Goal: Task Accomplishment & Management: Complete application form

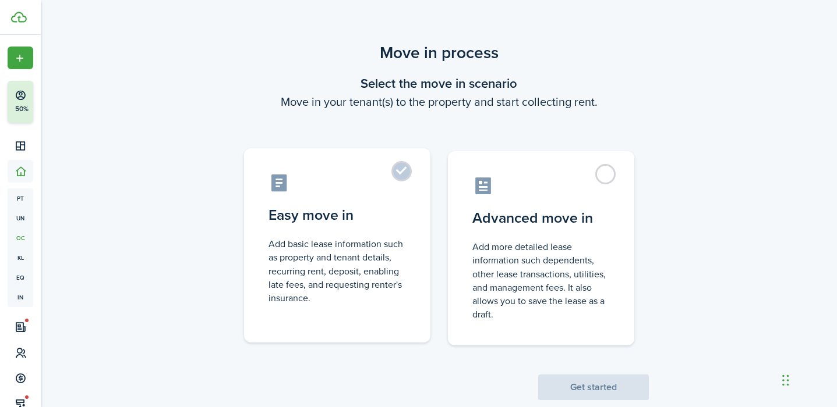
click at [394, 183] on control-radio-card-icon at bounding box center [336, 183] width 137 height 20
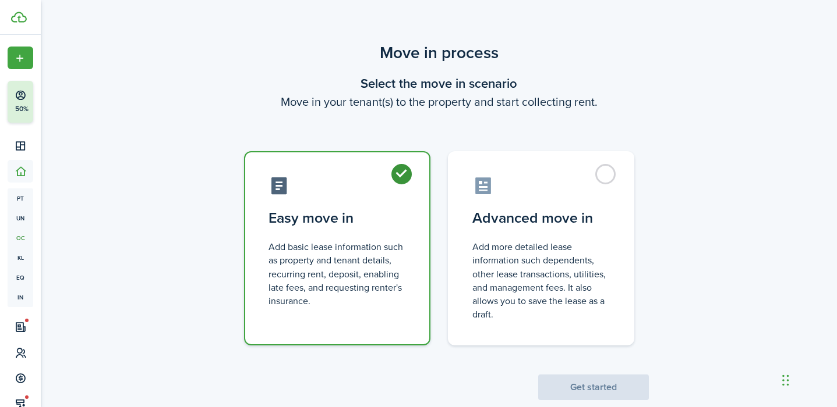
radio input "true"
click at [565, 388] on button "Get started" at bounding box center [593, 388] width 111 height 26
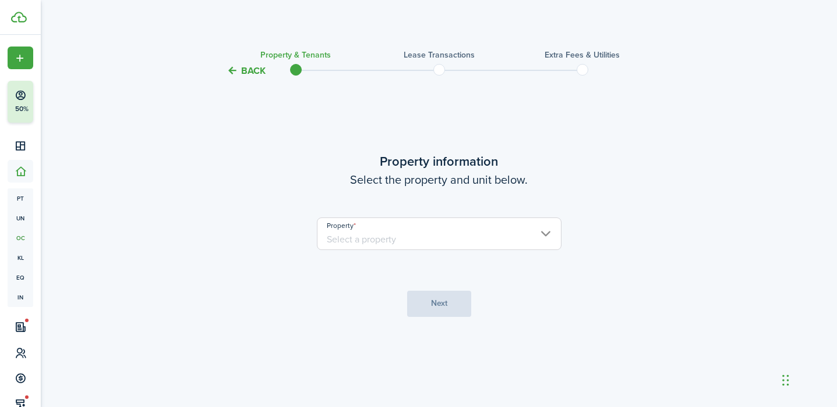
click at [462, 247] on input "Property" at bounding box center [439, 234] width 244 height 33
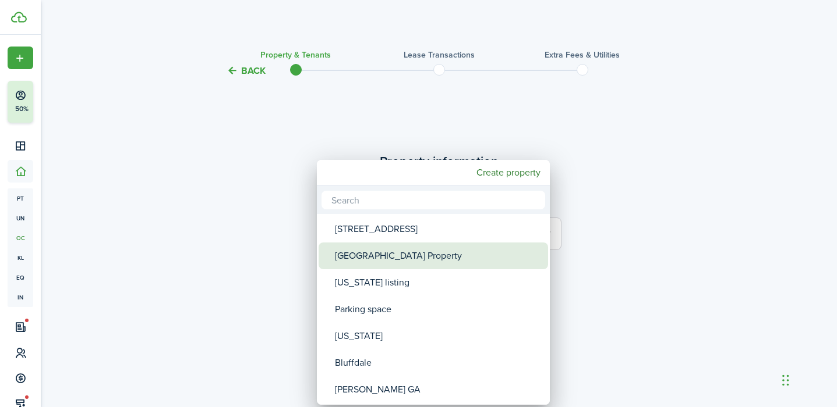
click at [435, 259] on div "[GEOGRAPHIC_DATA] Property" at bounding box center [438, 256] width 206 height 27
type input "[GEOGRAPHIC_DATA] Property"
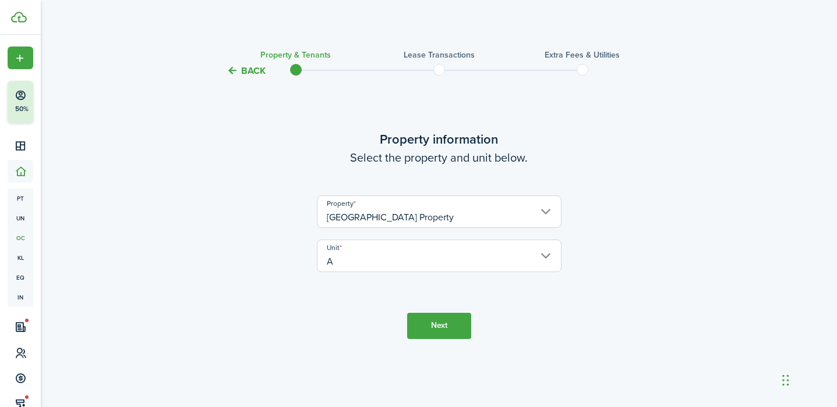
click at [454, 322] on button "Next" at bounding box center [439, 326] width 64 height 26
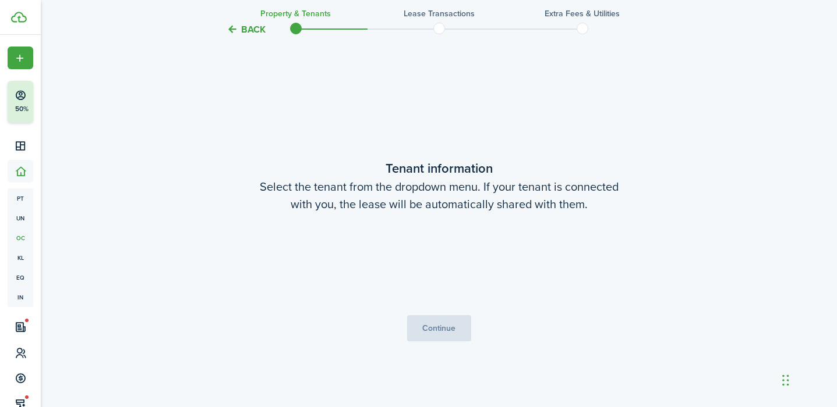
scroll to position [329, 0]
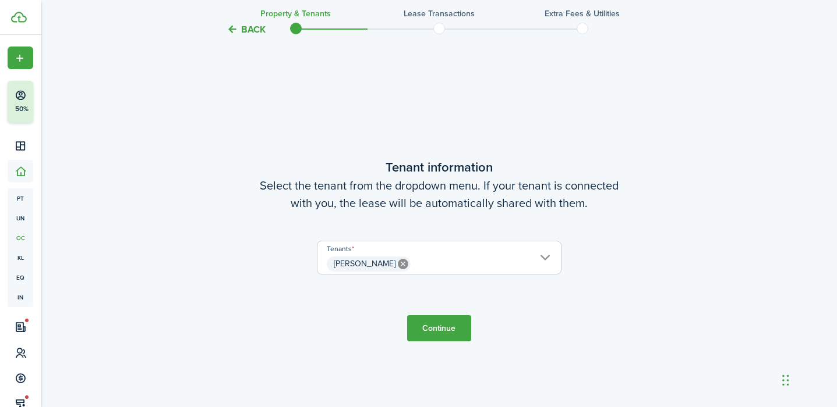
click at [450, 323] on button "Continue" at bounding box center [439, 329] width 64 height 26
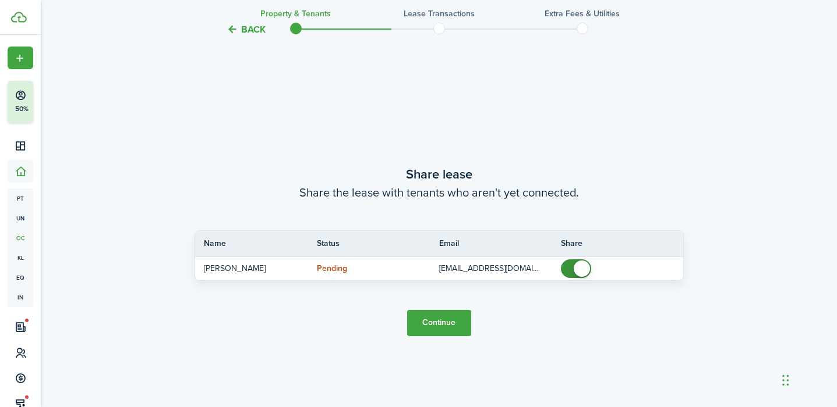
scroll to position [737, 0]
click at [450, 323] on button "Continue" at bounding box center [439, 323] width 64 height 26
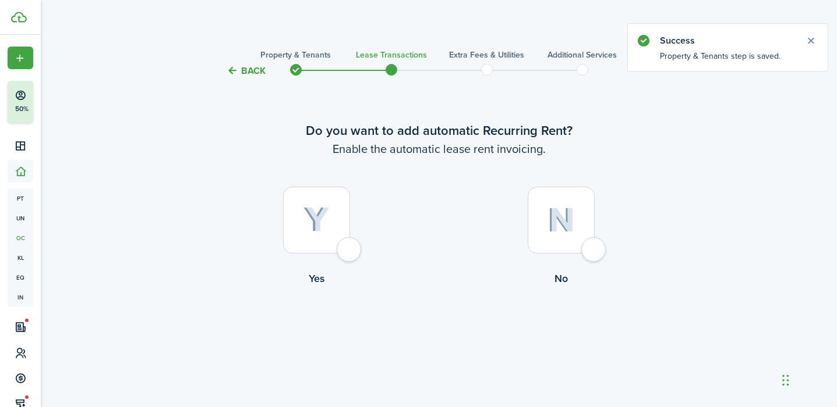
click at [339, 254] on div at bounding box center [316, 220] width 67 height 67
radio input "true"
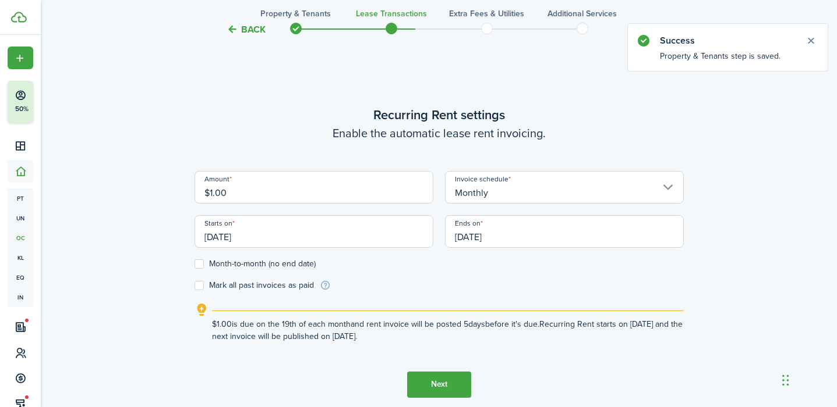
scroll to position [329, 0]
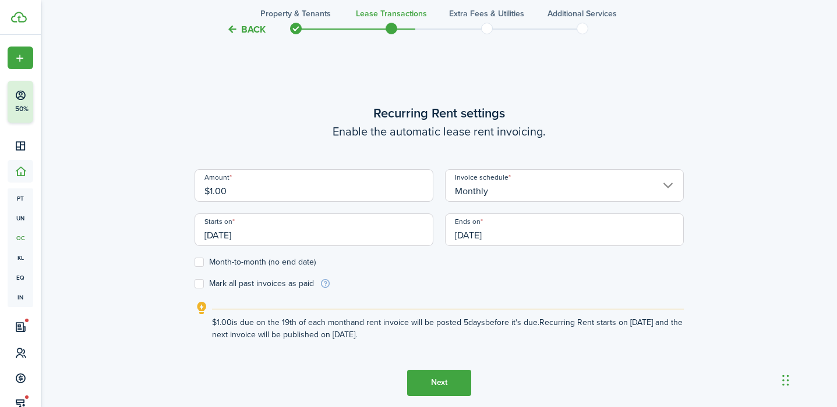
click at [462, 381] on button "Next" at bounding box center [439, 383] width 64 height 26
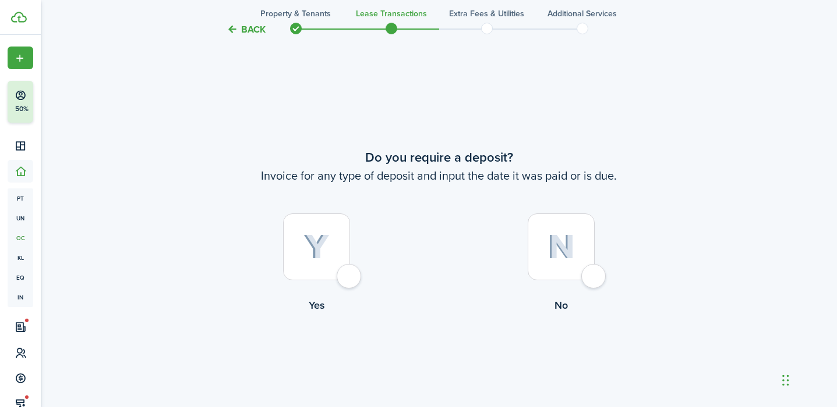
scroll to position [737, 0]
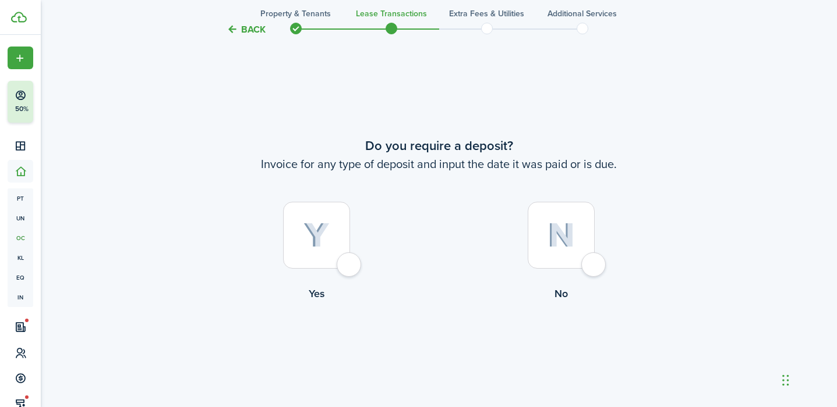
click at [350, 269] on div at bounding box center [316, 235] width 67 height 67
radio input "true"
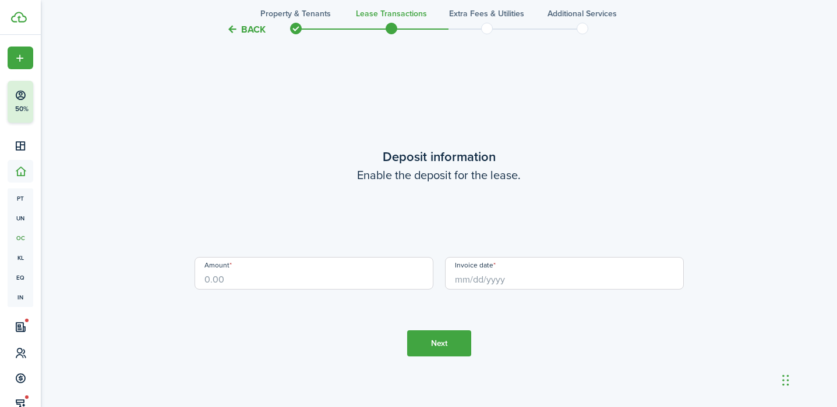
scroll to position [1144, 0]
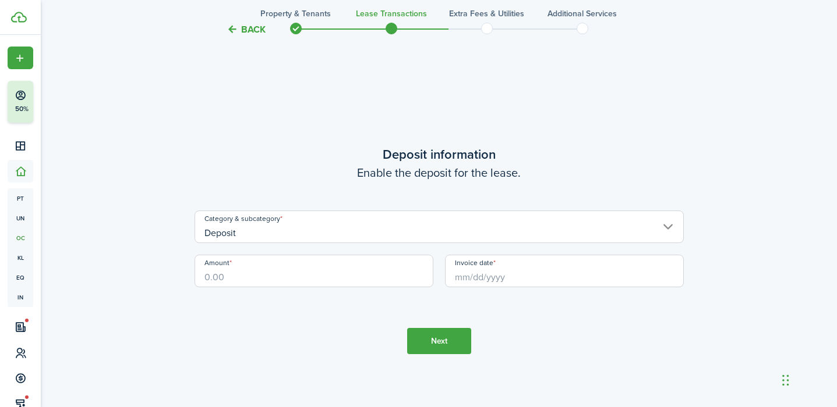
click at [357, 274] on input "Amount" at bounding box center [313, 271] width 239 height 33
click at [488, 278] on input "Invoice date" at bounding box center [564, 271] width 239 height 33
type input "$1.00"
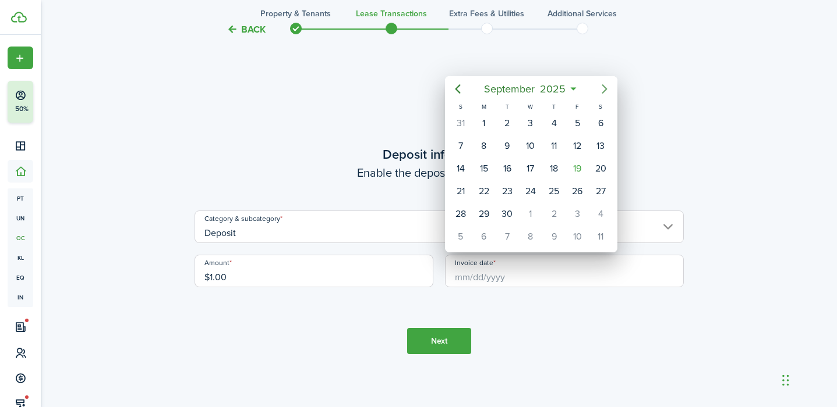
click at [604, 90] on icon "Next page" at bounding box center [603, 88] width 5 height 9
click at [530, 123] on div "1" at bounding box center [530, 123] width 17 height 17
type input "[DATE]"
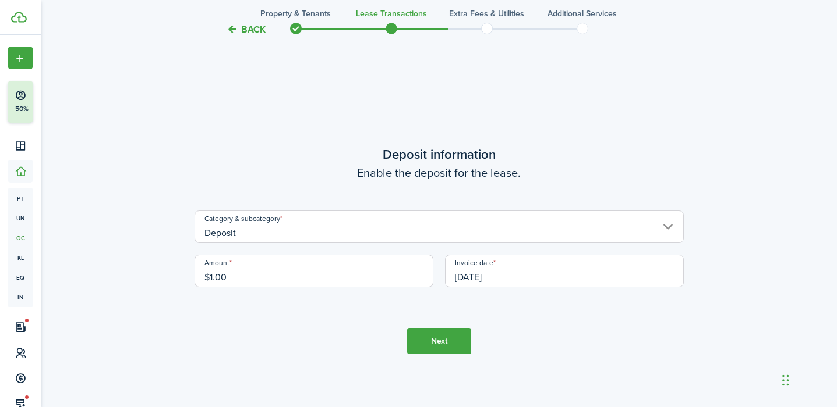
click at [446, 348] on button "Next" at bounding box center [439, 341] width 64 height 26
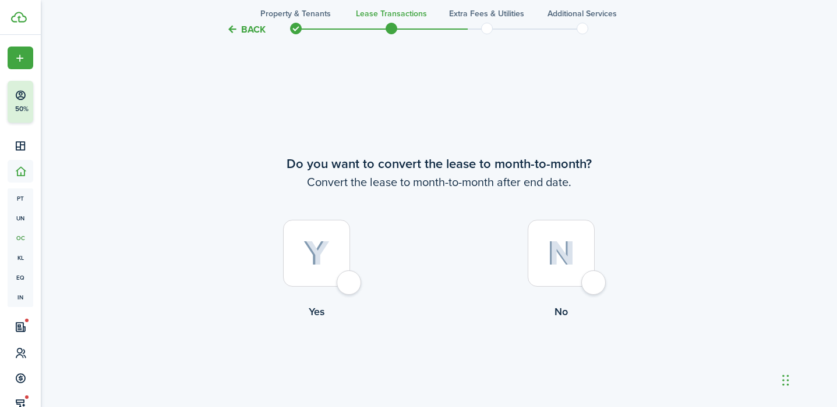
scroll to position [1552, 0]
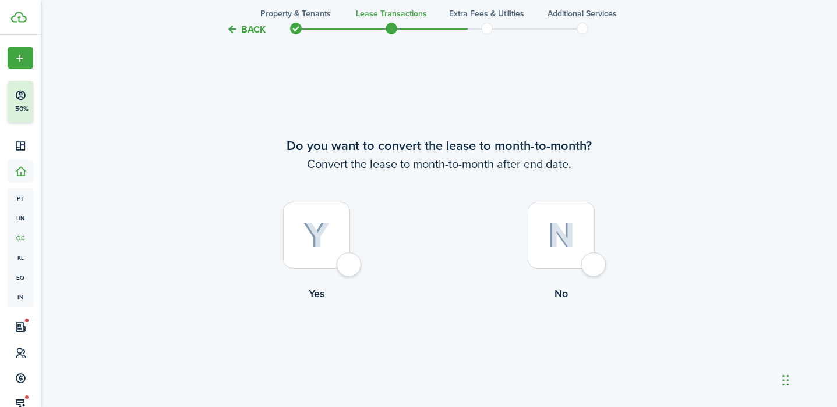
click at [594, 258] on div at bounding box center [560, 235] width 67 height 67
radio input "true"
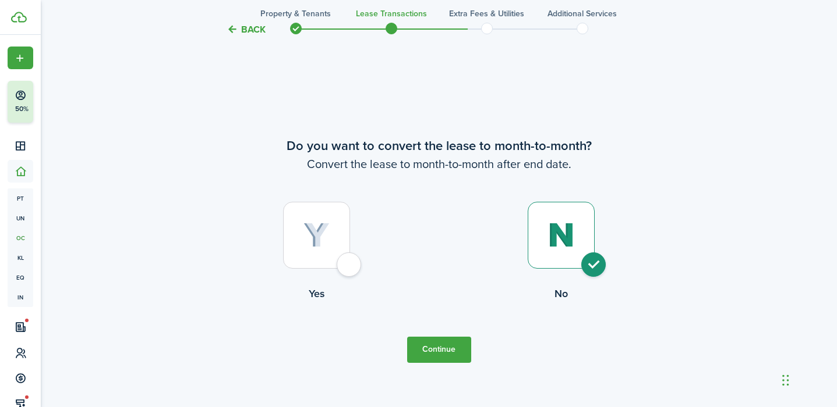
scroll to position [1630, 0]
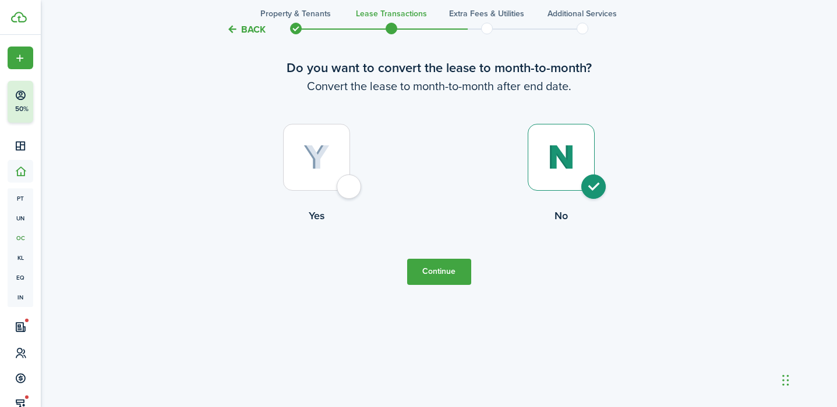
click at [435, 275] on button "Continue" at bounding box center [439, 272] width 64 height 26
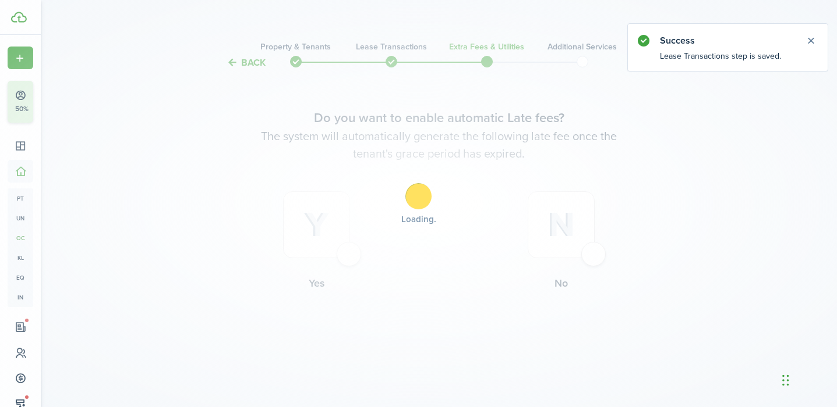
scroll to position [0, 0]
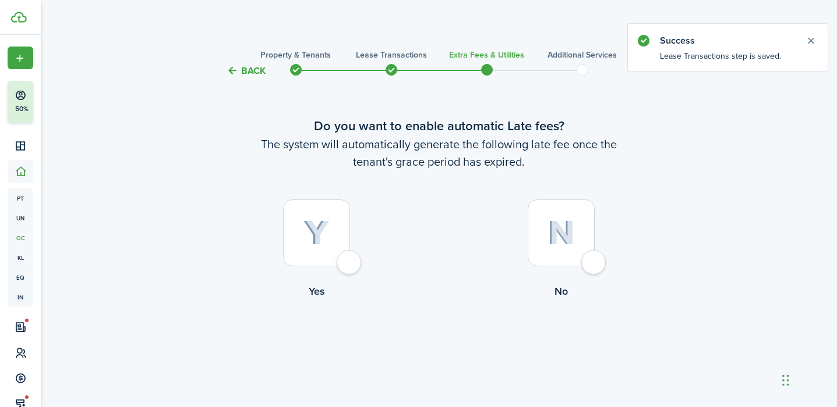
click at [349, 263] on div at bounding box center [316, 233] width 67 height 67
radio input "true"
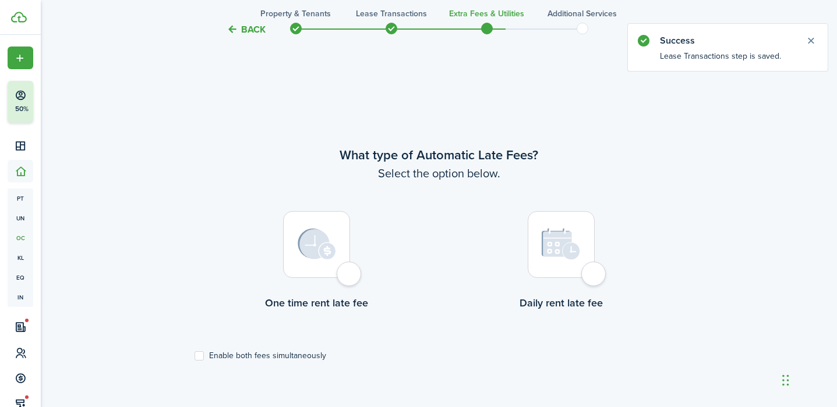
scroll to position [338, 0]
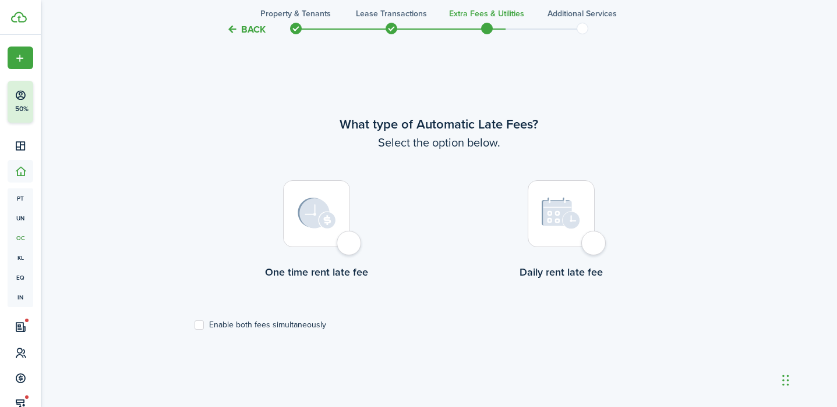
click at [349, 241] on div at bounding box center [316, 213] width 67 height 67
radio input "true"
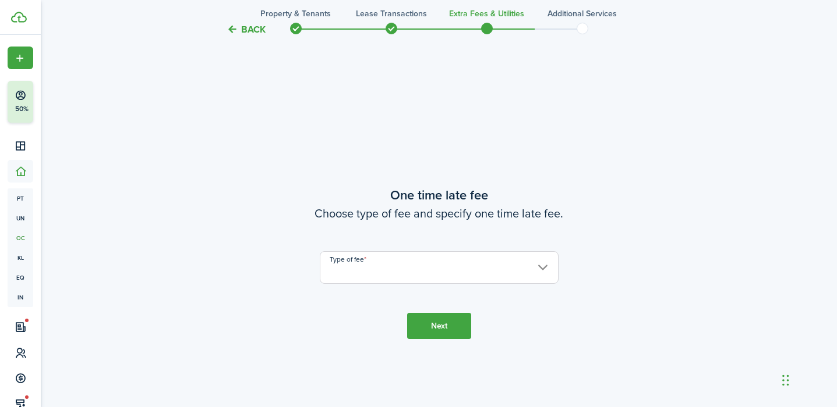
scroll to position [745, 0]
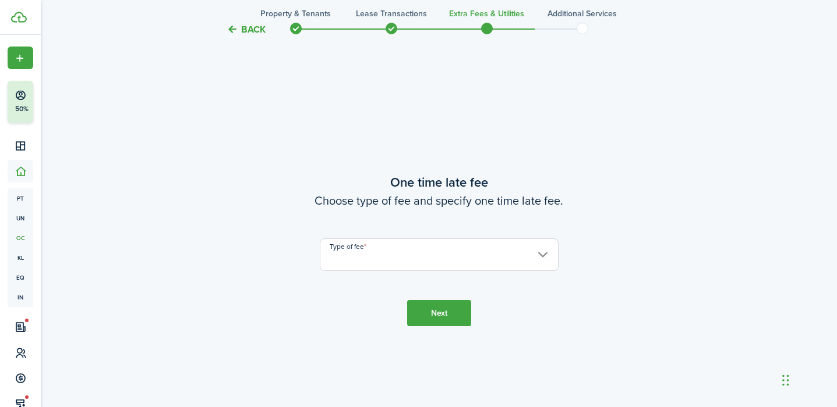
click at [414, 261] on input "Type of fee" at bounding box center [439, 255] width 239 height 33
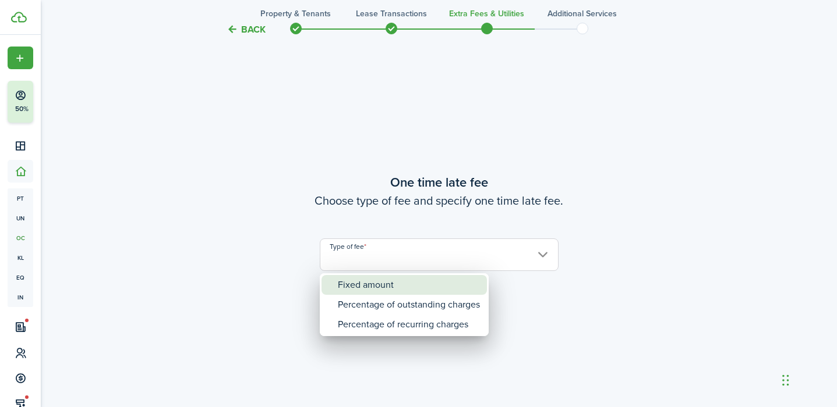
click at [401, 285] on div "Fixed amount" at bounding box center [409, 285] width 142 height 20
type input "Fixed amount"
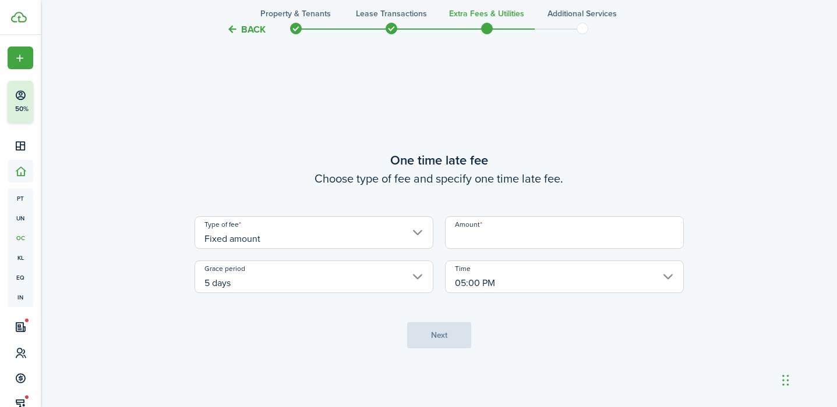
click at [490, 235] on input "Amount" at bounding box center [564, 233] width 239 height 33
type input "$50.00"
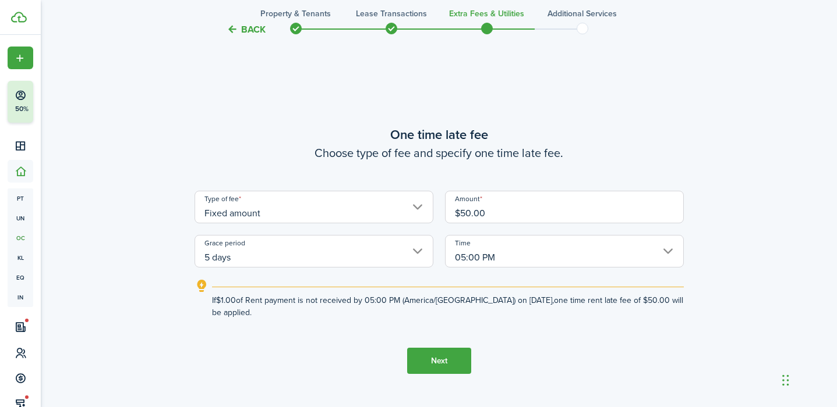
click at [450, 368] on button "Next" at bounding box center [439, 361] width 64 height 26
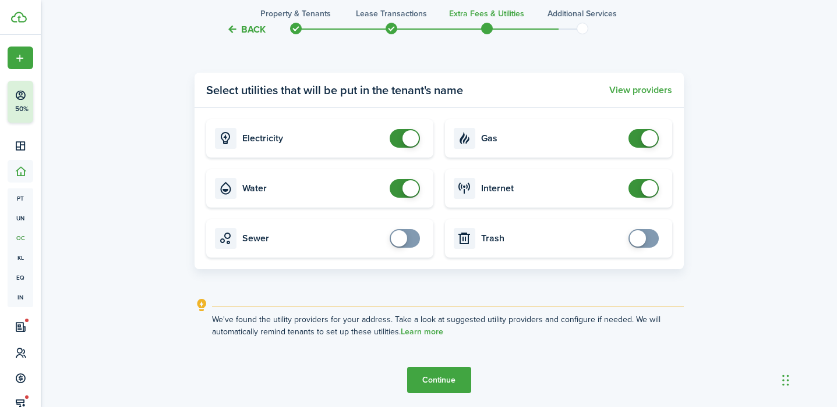
scroll to position [1291, 0]
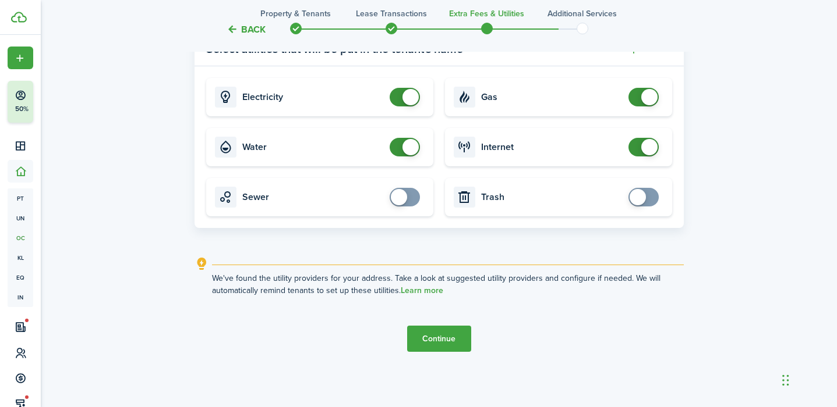
click at [452, 347] on button "Continue" at bounding box center [439, 339] width 64 height 26
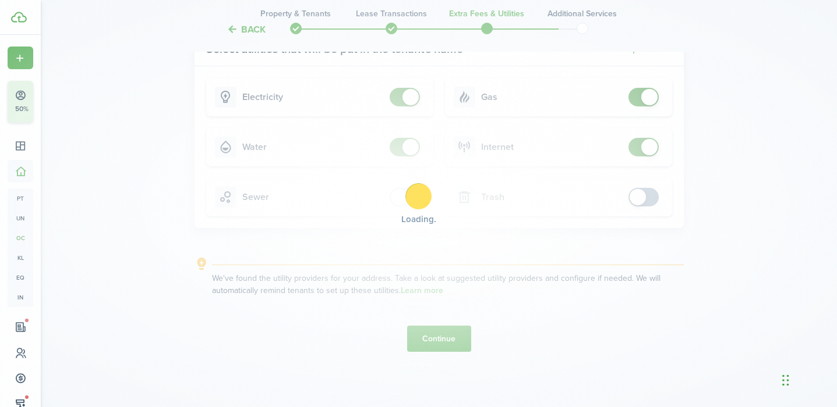
scroll to position [0, 0]
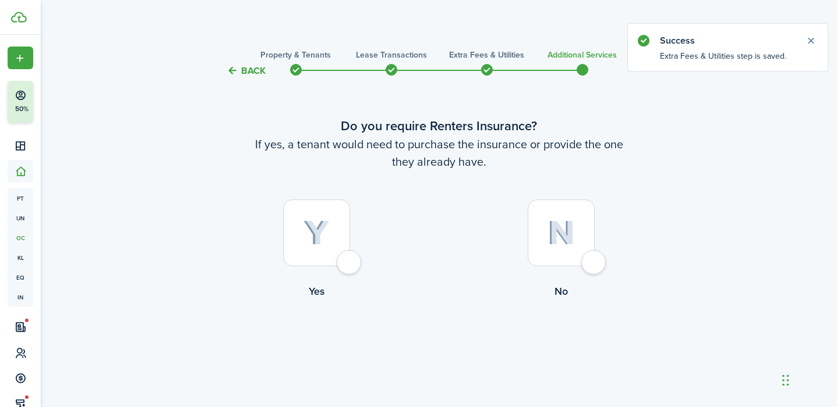
click at [594, 267] on div at bounding box center [560, 233] width 67 height 67
radio input "true"
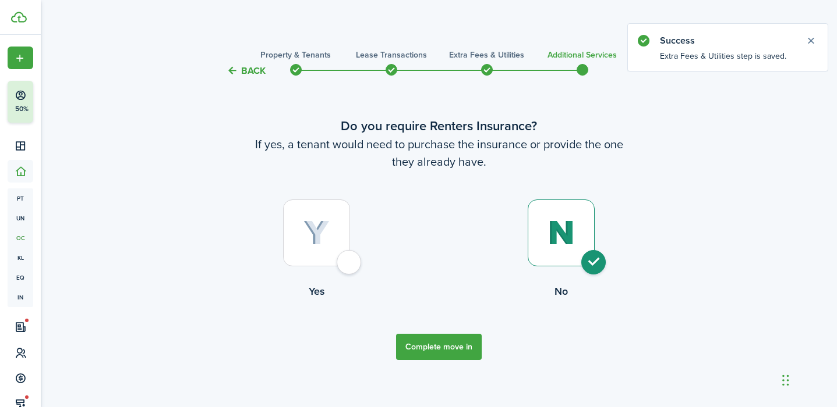
click at [458, 349] on button "Complete move in" at bounding box center [439, 347] width 86 height 26
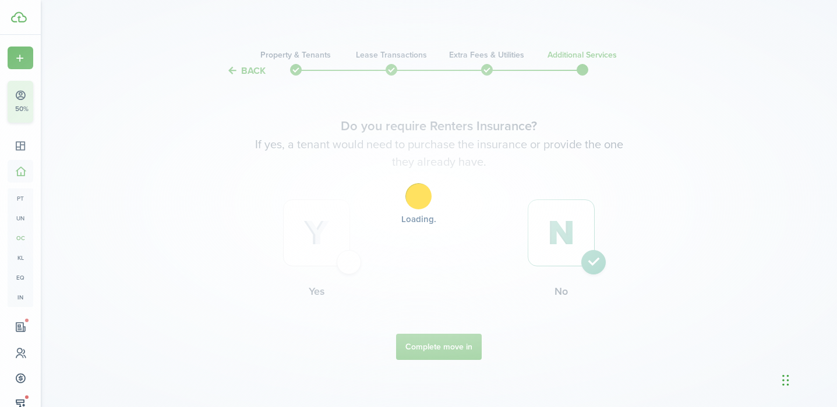
click at [810, 41] on div "Loading" at bounding box center [418, 203] width 837 height 407
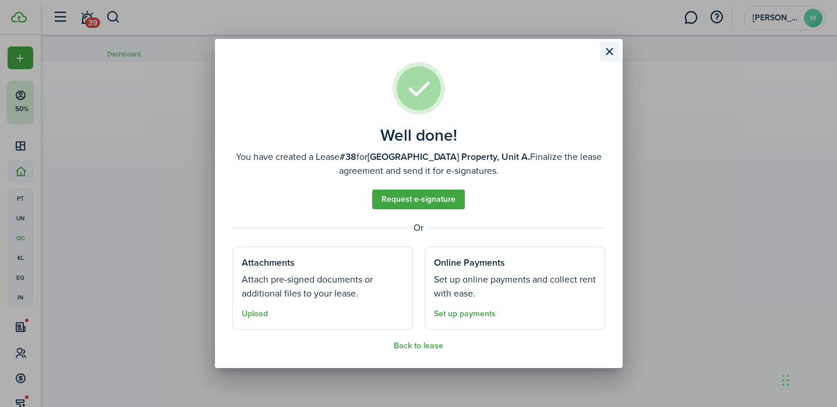
click at [606, 51] on button "Close modal" at bounding box center [610, 52] width 20 height 20
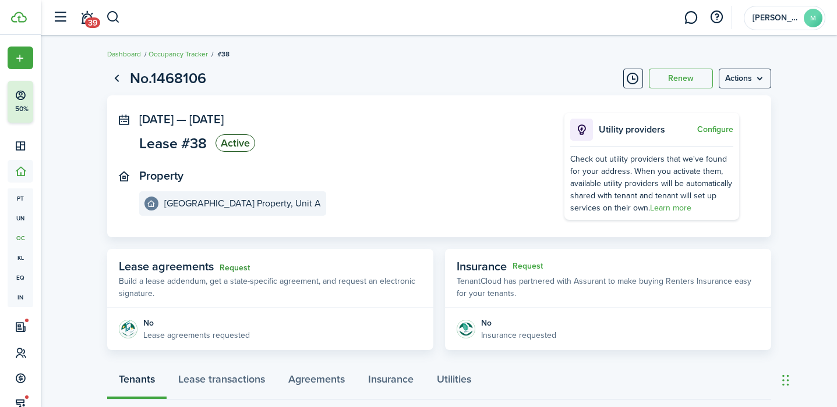
click at [235, 264] on link "Request" at bounding box center [234, 268] width 30 height 9
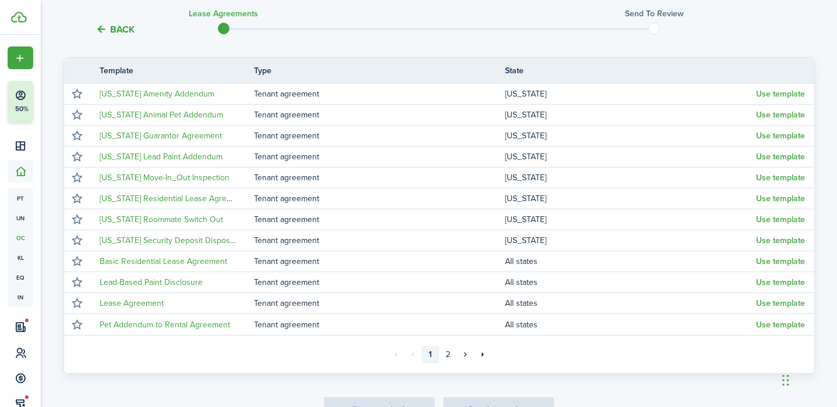
scroll to position [229, 0]
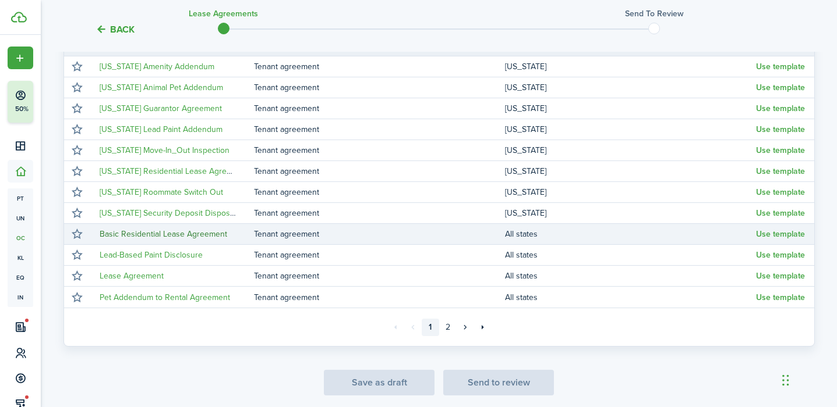
click at [196, 235] on link "Basic Residential Lease Agreement" at bounding box center [163, 234] width 127 height 12
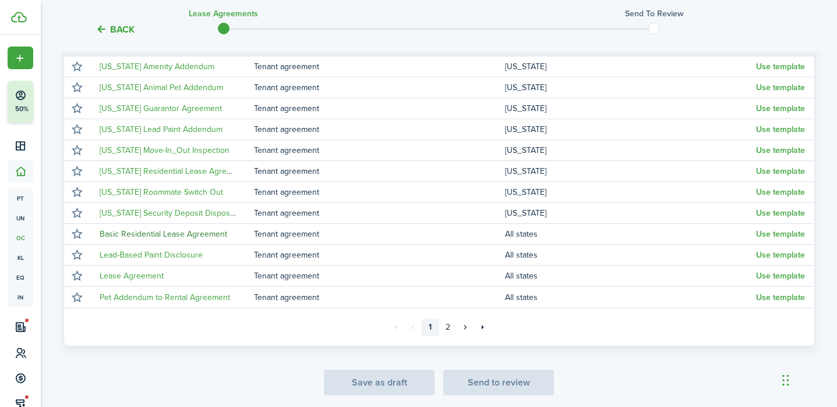
scroll to position [0, 0]
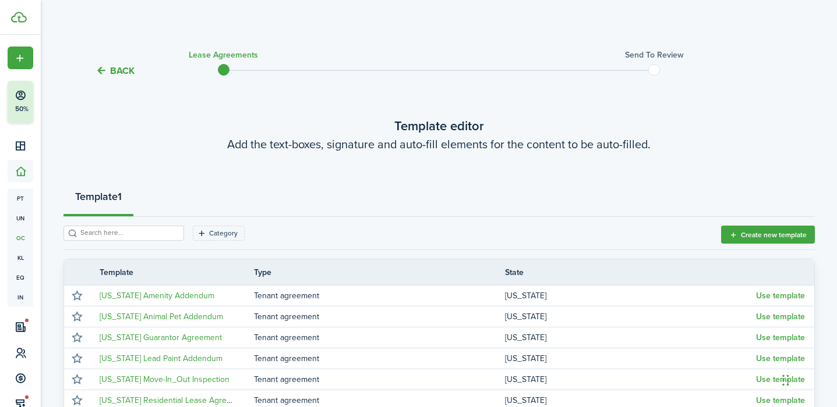
click at [102, 74] on button "Back" at bounding box center [114, 71] width 39 height 12
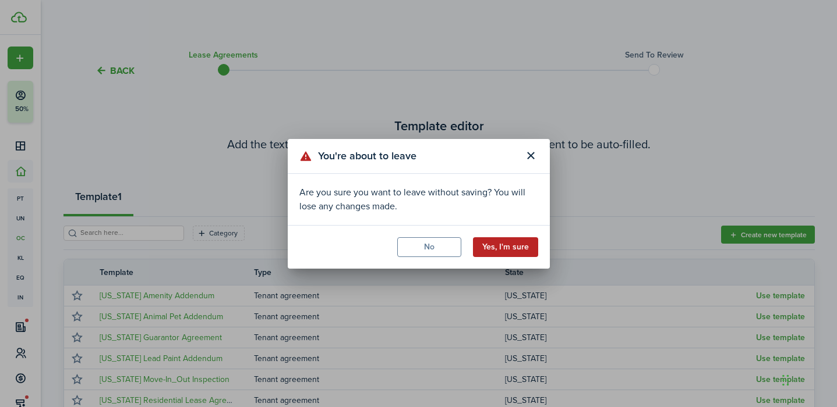
click at [504, 239] on button "Yes, I'm sure" at bounding box center [505, 248] width 65 height 20
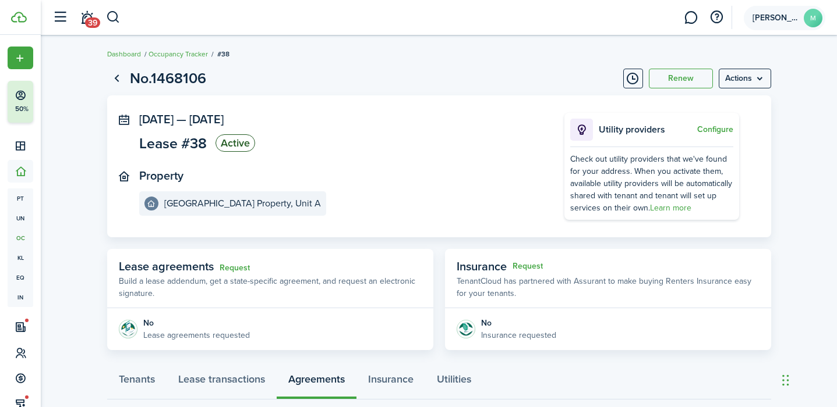
click at [809, 12] on avatar-text "M" at bounding box center [812, 18] width 19 height 19
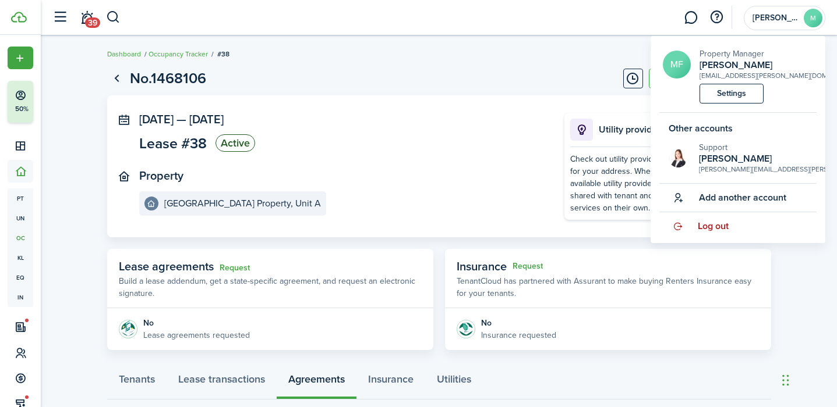
click at [715, 228] on span "Log out" at bounding box center [712, 226] width 31 height 10
